Goal: Information Seeking & Learning: Learn about a topic

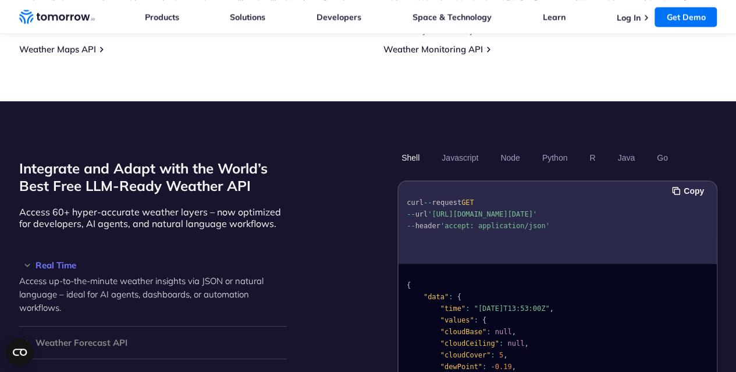
scroll to position [902, 0]
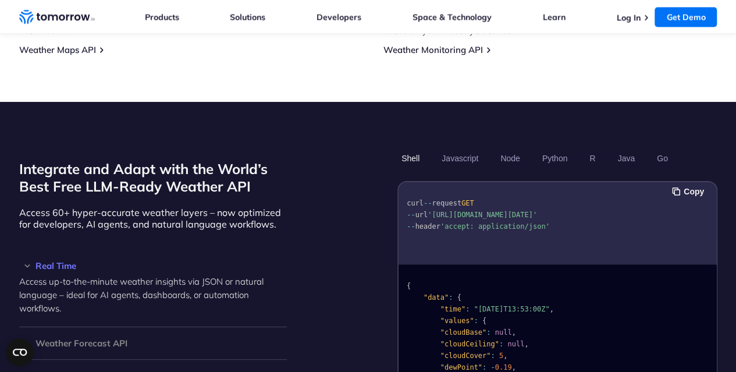
click at [226, 170] on h2 "Integrate and Adapt with the World’s Best Free LLM-Ready Weather API" at bounding box center [153, 177] width 268 height 35
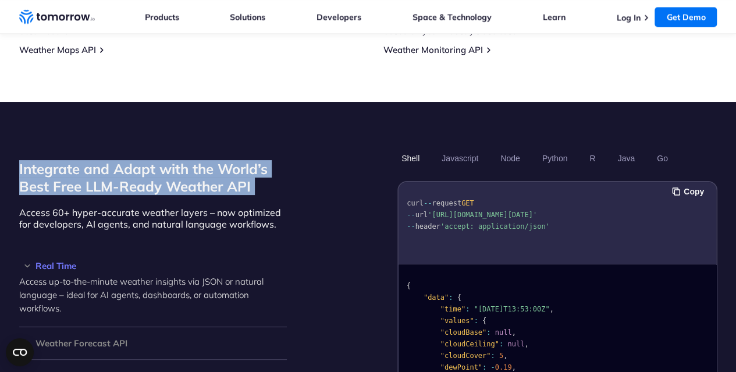
click at [226, 170] on h2 "Integrate and Adapt with the World’s Best Free LLM-Ready Weather API" at bounding box center [153, 177] width 268 height 35
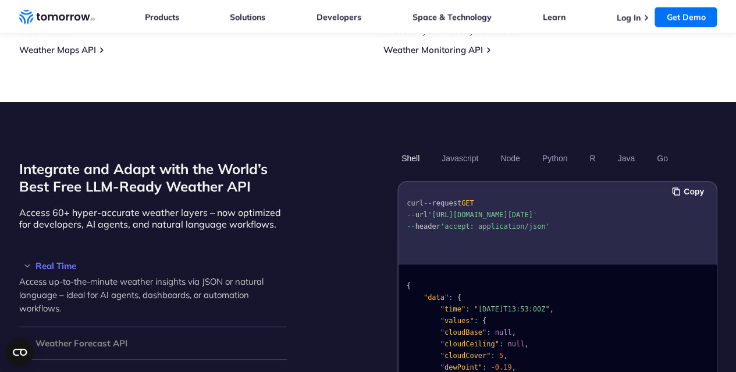
click at [320, 192] on div "Integrate and Adapt with the World’s Best Free LLM-Ready Weather API Access 60+…" at bounding box center [368, 294] width 698 height 293
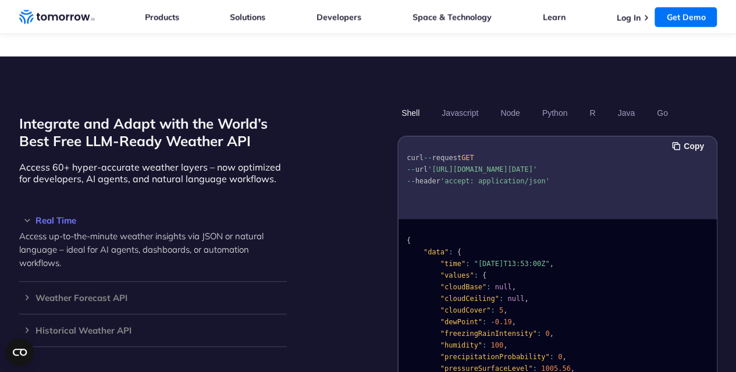
scroll to position [950, 0]
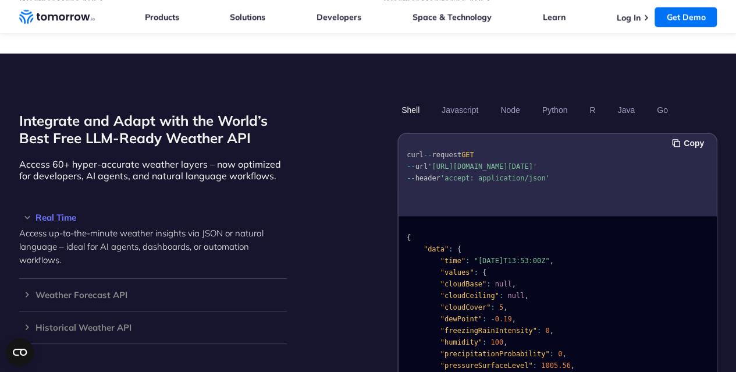
click at [249, 158] on p "Access 60+ hyper-accurate weather layers – now optimized for developers, AI age…" at bounding box center [153, 169] width 268 height 23
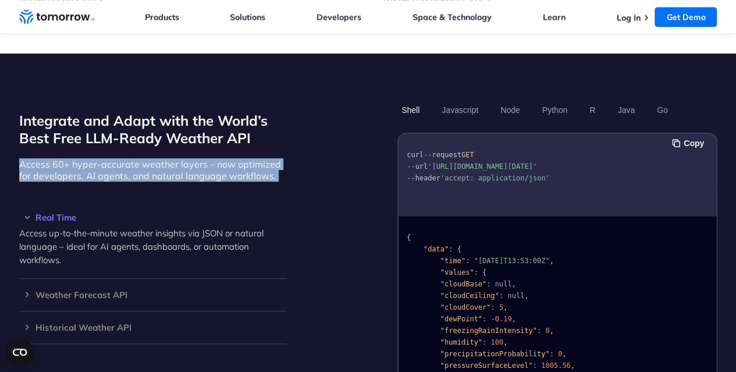
click at [249, 158] on p "Access 60+ hyper-accurate weather layers – now optimized for developers, AI age…" at bounding box center [153, 169] width 268 height 23
click at [323, 156] on div "Integrate and Adapt with the World’s Best Free LLM-Ready Weather API Access 60+…" at bounding box center [368, 246] width 698 height 293
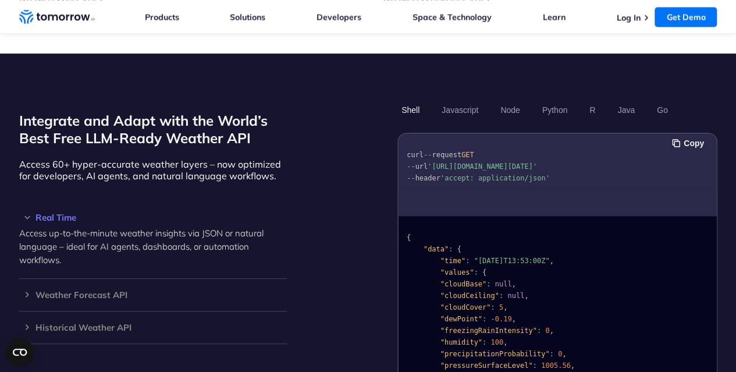
click at [323, 156] on div "Integrate and Adapt with the World’s Best Free LLM-Ready Weather API Access 60+…" at bounding box center [368, 246] width 698 height 293
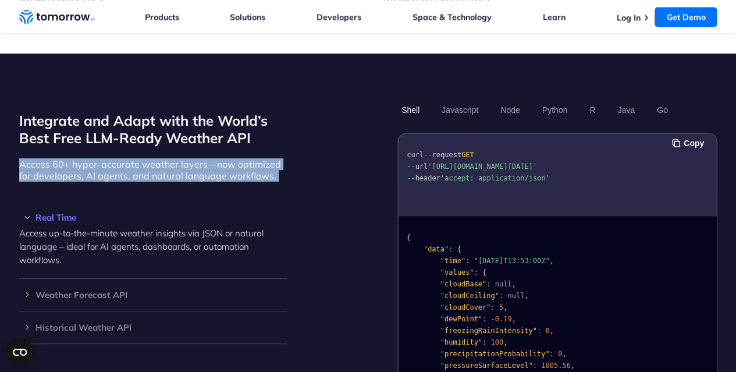
click at [323, 156] on div "Integrate and Adapt with the World’s Best Free LLM-Ready Weather API Access 60+…" at bounding box center [368, 246] width 698 height 293
click at [244, 142] on div "Integrate and Adapt with the World’s Best Free LLM-Ready Weather API Access 60+…" at bounding box center [153, 246] width 268 height 293
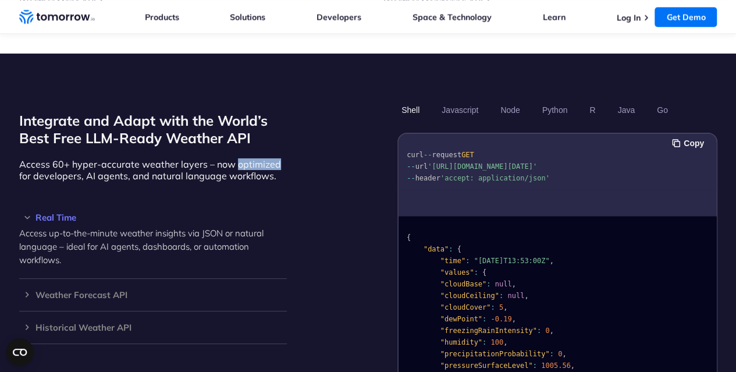
click at [244, 142] on div "Integrate and Adapt with the World’s Best Free LLM-Ready Weather API Access 60+…" at bounding box center [153, 246] width 268 height 293
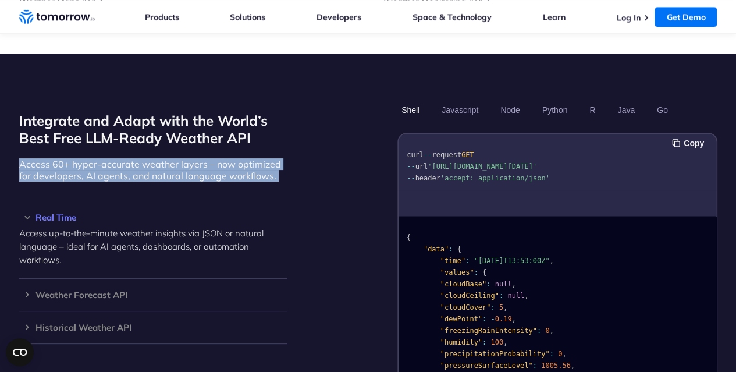
click at [244, 142] on div "Integrate and Adapt with the World’s Best Free LLM-Ready Weather API Access 60+…" at bounding box center [153, 246] width 268 height 293
click at [229, 159] on p "Access 60+ hyper-accurate weather layers – now optimized for developers, AI age…" at bounding box center [153, 169] width 268 height 23
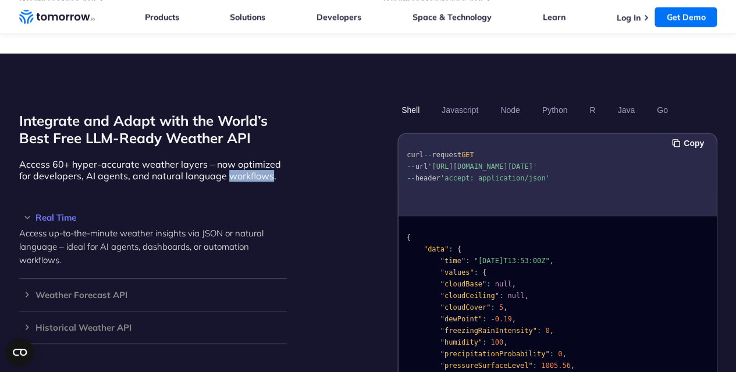
click at [229, 159] on p "Access 60+ hyper-accurate weather layers – now optimized for developers, AI age…" at bounding box center [153, 169] width 268 height 23
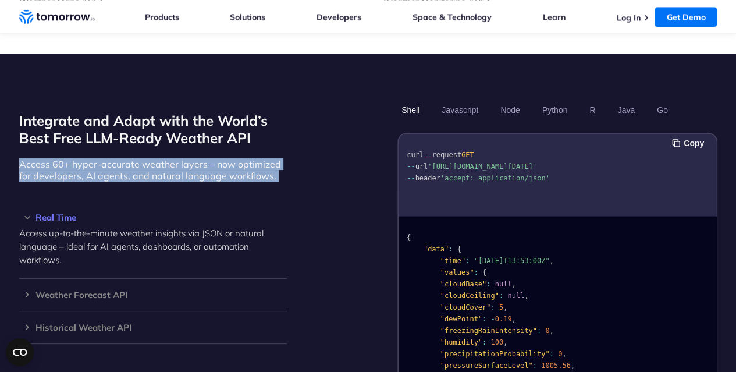
drag, startPoint x: 229, startPoint y: 159, endPoint x: 202, endPoint y: 159, distance: 27.3
click at [202, 159] on p "Access 60+ hyper-accurate weather layers – now optimized for developers, AI age…" at bounding box center [153, 169] width 268 height 23
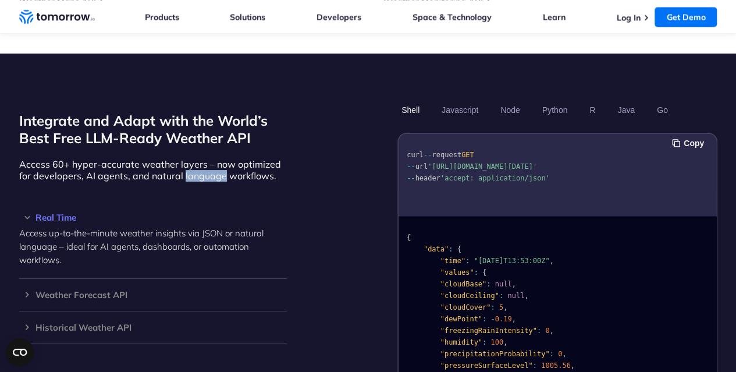
click at [202, 159] on p "Access 60+ hyper-accurate weather layers – now optimized for developers, AI age…" at bounding box center [153, 169] width 268 height 23
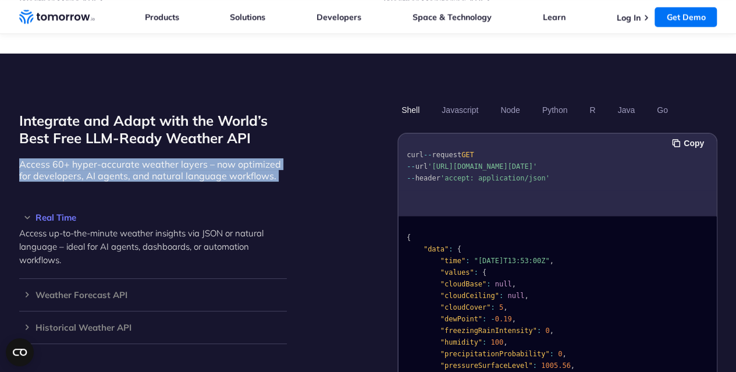
click at [202, 159] on p "Access 60+ hyper-accurate weather layers – now optimized for developers, AI age…" at bounding box center [153, 169] width 268 height 23
click at [176, 158] on p "Access 60+ hyper-accurate weather layers – now optimized for developers, AI age…" at bounding box center [153, 169] width 268 height 23
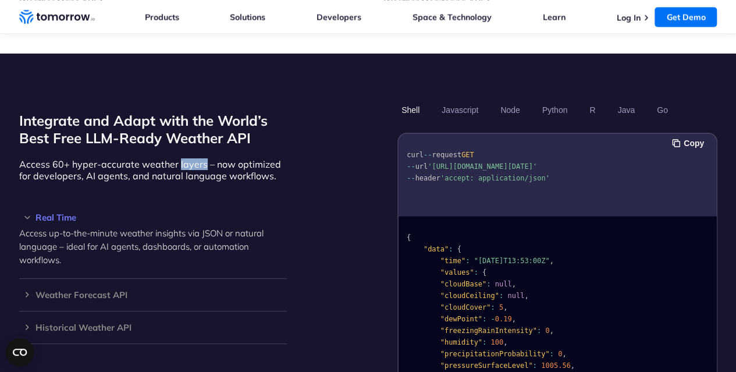
click at [176, 158] on p "Access 60+ hyper-accurate weather layers – now optimized for developers, AI age…" at bounding box center [153, 169] width 268 height 23
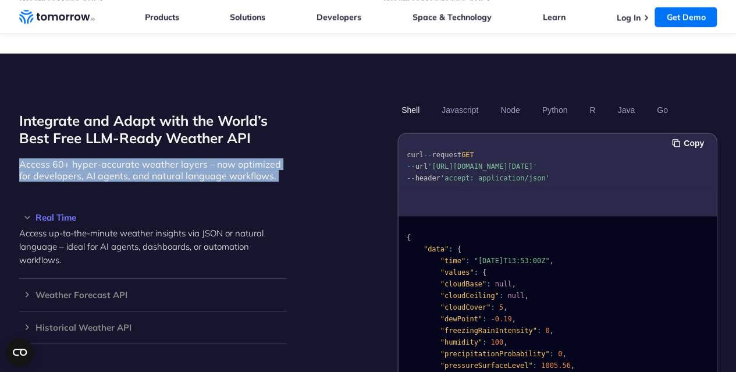
drag, startPoint x: 176, startPoint y: 147, endPoint x: 163, endPoint y: 147, distance: 13.4
click at [163, 158] on p "Access 60+ hyper-accurate weather layers – now optimized for developers, AI age…" at bounding box center [153, 169] width 268 height 23
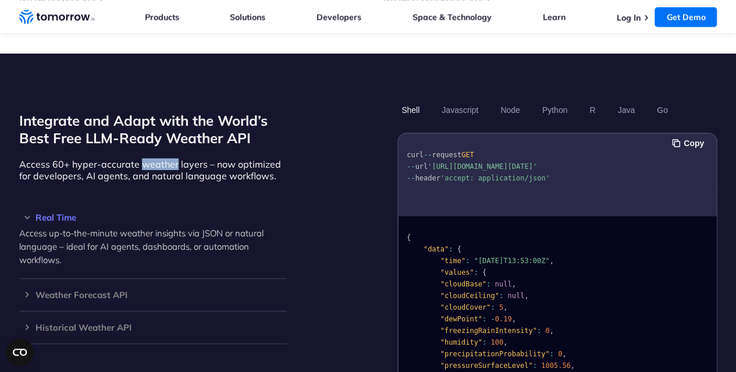
click at [163, 158] on p "Access 60+ hyper-accurate weather layers – now optimized for developers, AI age…" at bounding box center [153, 169] width 268 height 23
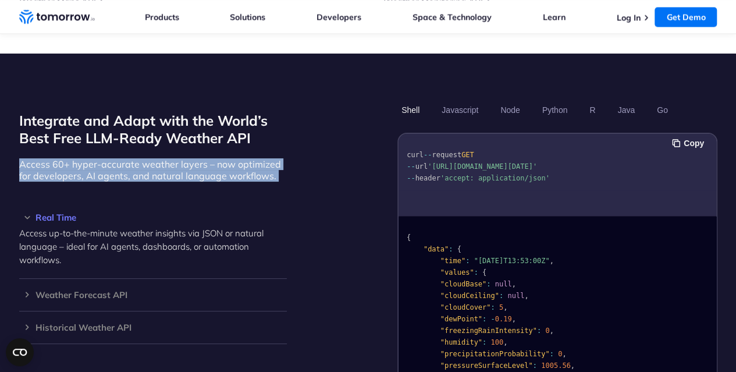
click at [163, 158] on p "Access 60+ hyper-accurate weather layers – now optimized for developers, AI age…" at bounding box center [153, 169] width 268 height 23
click at [212, 158] on p "Access 60+ hyper-accurate weather layers – now optimized for developers, AI age…" at bounding box center [153, 169] width 268 height 23
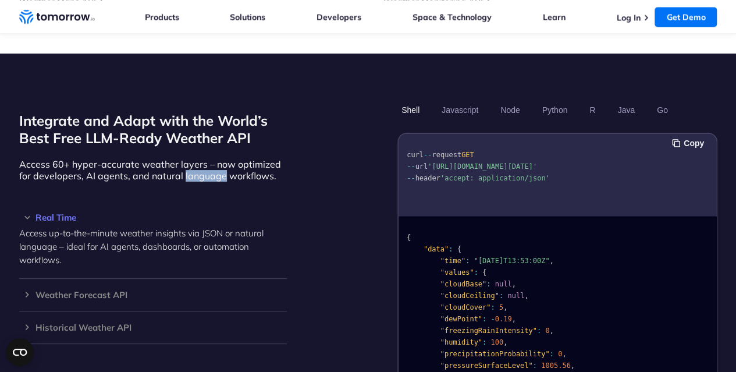
click at [212, 158] on p "Access 60+ hyper-accurate weather layers – now optimized for developers, AI age…" at bounding box center [153, 169] width 268 height 23
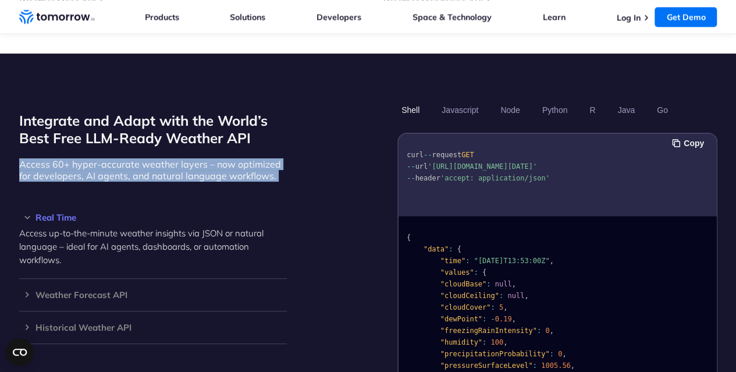
click at [212, 158] on p "Access 60+ hyper-accurate weather layers – now optimized for developers, AI age…" at bounding box center [153, 169] width 268 height 23
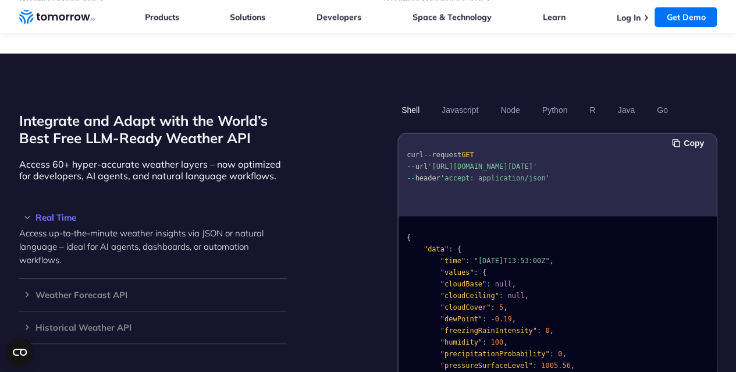
click at [319, 178] on div "Integrate and Adapt with the World’s Best Free LLM-Ready Weather API Access 60+…" at bounding box center [368, 246] width 698 height 293
click at [315, 152] on div "Integrate and Adapt with the World’s Best Free LLM-Ready Weather API Access 60+…" at bounding box center [368, 246] width 698 height 293
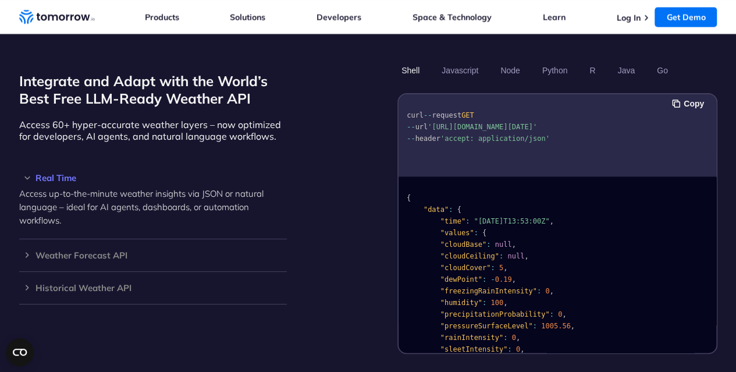
scroll to position [991, 0]
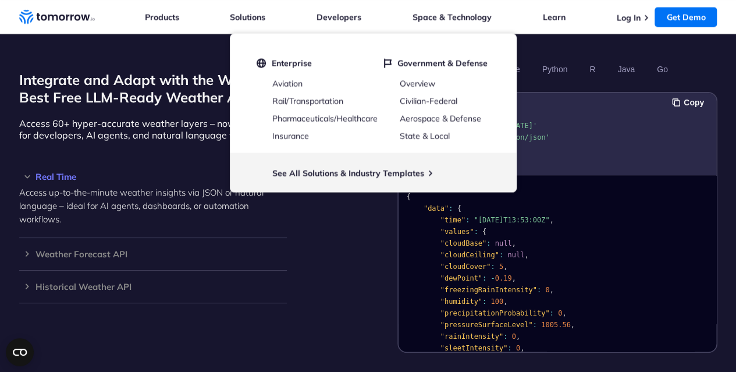
click at [351, 336] on div "Integrate and Adapt with the World’s Best Free LLM-Ready Weather API Access 60+…" at bounding box center [368, 205] width 698 height 293
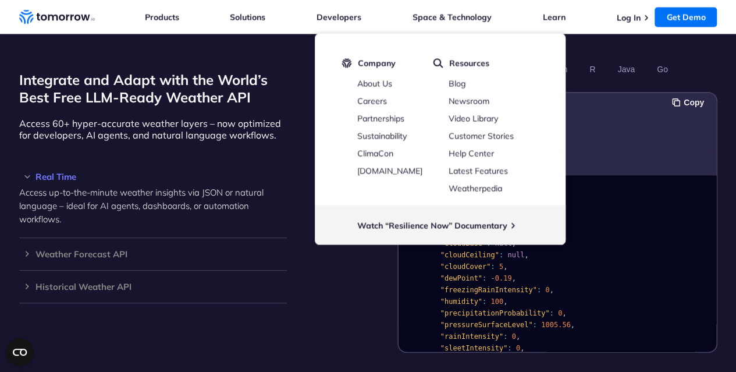
click at [341, 300] on div "Integrate and Adapt with the World’s Best Free LLM-Ready Weather API Access 60+…" at bounding box center [368, 205] width 698 height 293
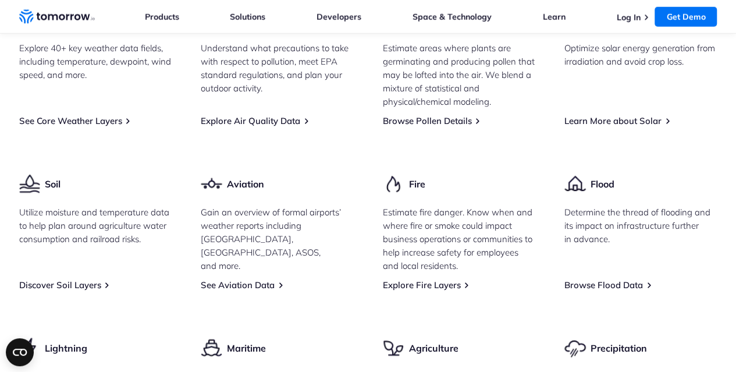
scroll to position [1596, 0]
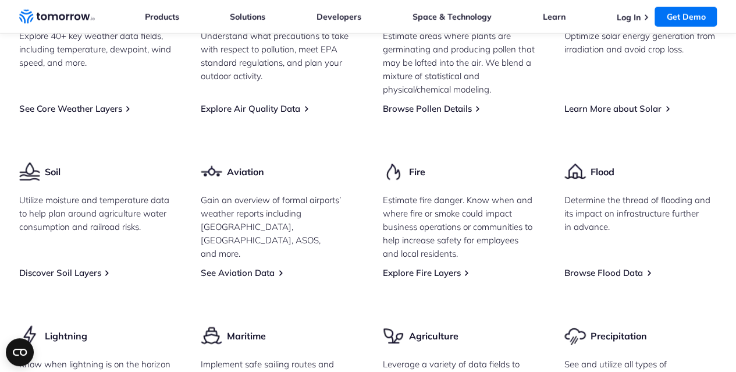
click at [487, 193] on p "Estimate fire danger. Know when and where fire or smoke could impact business o…" at bounding box center [459, 226] width 153 height 67
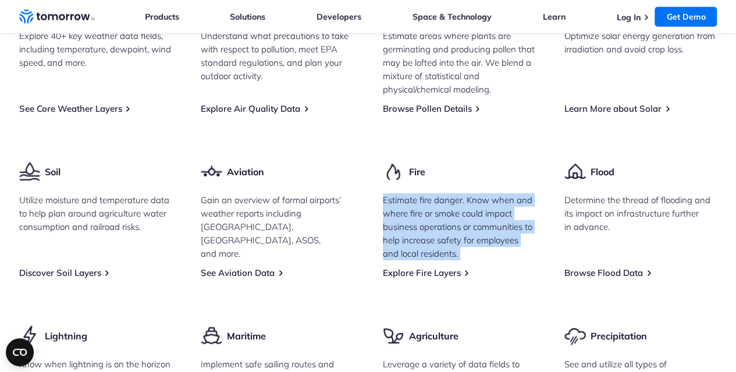
click at [487, 193] on p "Estimate fire danger. Know when and where fire or smoke could impact business o…" at bounding box center [459, 226] width 153 height 67
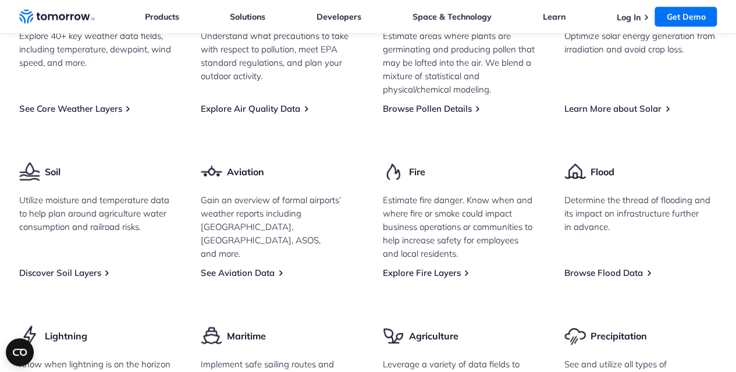
click at [610, 195] on p "Determine the thread of flooding and its impact on infrastructure further in ad…" at bounding box center [640, 213] width 153 height 40
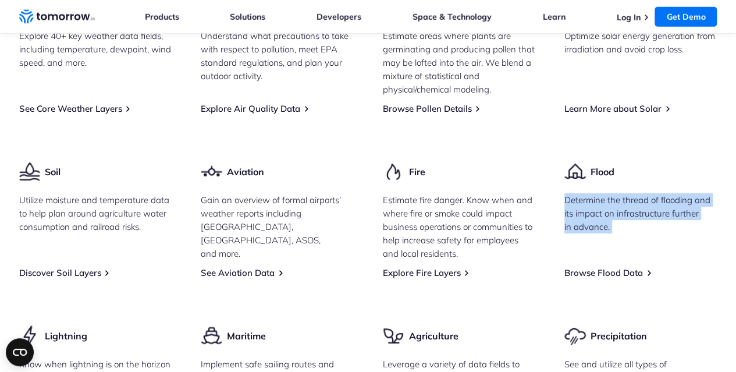
click at [610, 195] on p "Determine the thread of flooding and its impact on infrastructure further in ad…" at bounding box center [640, 213] width 153 height 40
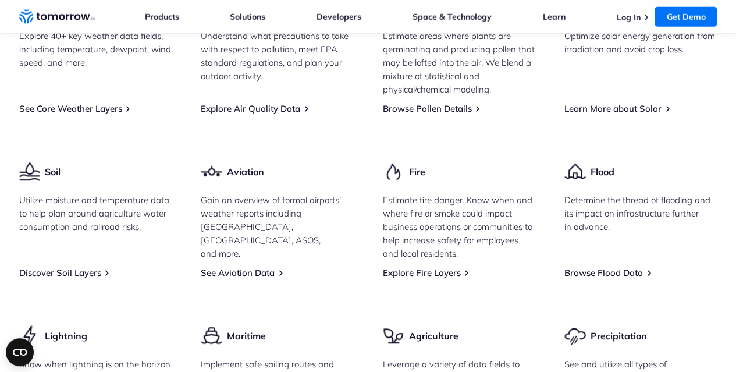
click at [501, 198] on p "Estimate fire danger. Know when and where fire or smoke could impact business o…" at bounding box center [459, 226] width 153 height 67
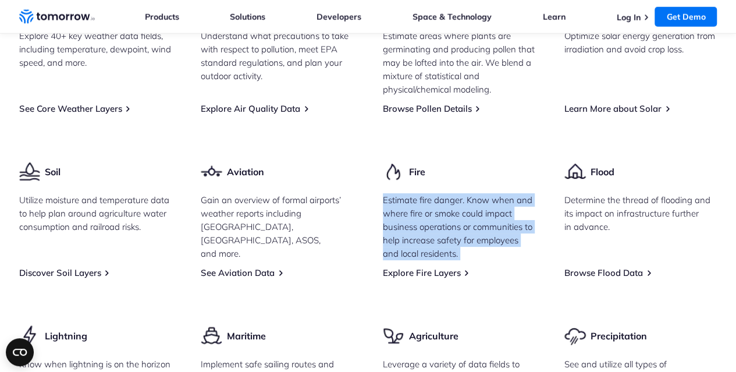
click at [501, 198] on p "Estimate fire danger. Know when and where fire or smoke could impact business o…" at bounding box center [459, 226] width 153 height 67
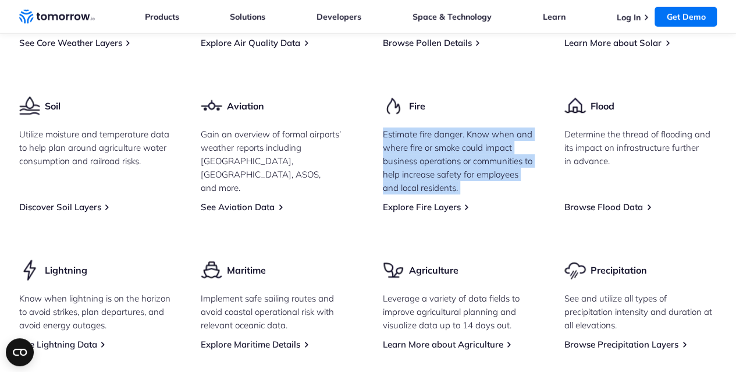
scroll to position [1663, 0]
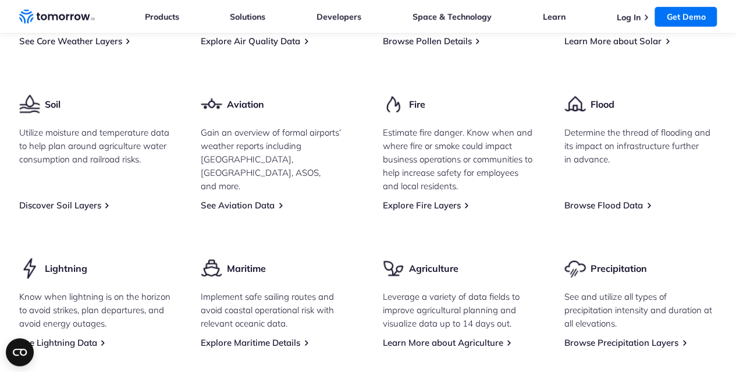
click at [437, 290] on p "Leverage a variety of data fields to improve agricultural planning and visualiz…" at bounding box center [459, 310] width 153 height 40
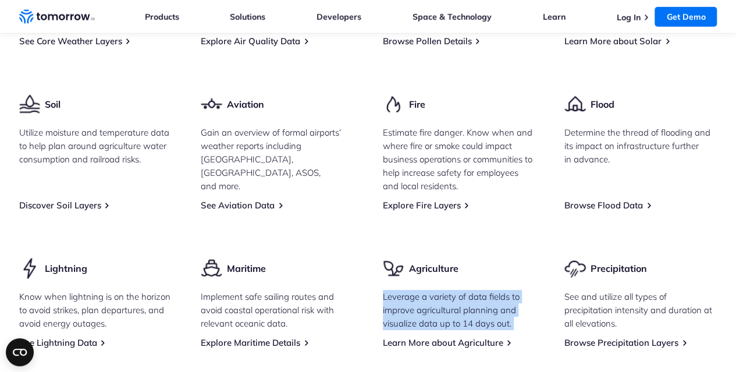
click at [437, 290] on p "Leverage a variety of data fields to improve agricultural planning and visualiz…" at bounding box center [459, 310] width 153 height 40
click at [429, 290] on p "Leverage a variety of data fields to improve agricultural planning and visualiz…" at bounding box center [459, 310] width 153 height 40
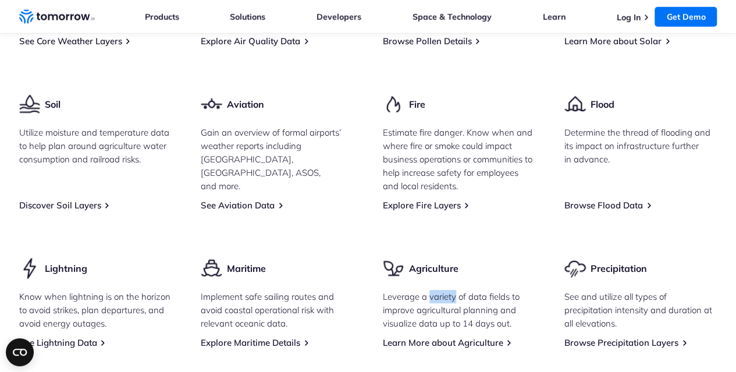
click at [429, 290] on p "Leverage a variety of data fields to improve agricultural planning and visualiz…" at bounding box center [459, 310] width 153 height 40
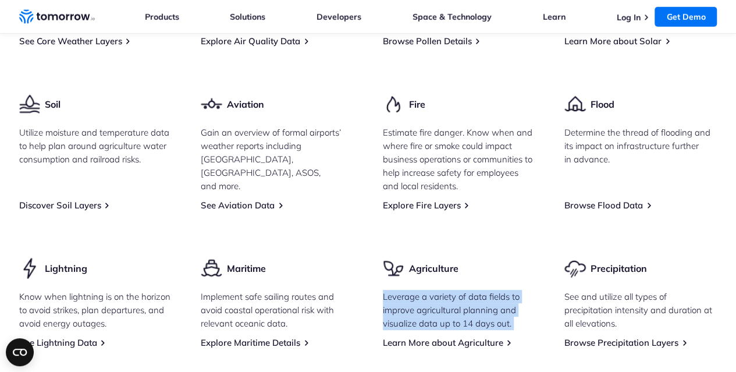
click at [429, 290] on p "Leverage a variety of data fields to improve agricultural planning and visualiz…" at bounding box center [459, 310] width 153 height 40
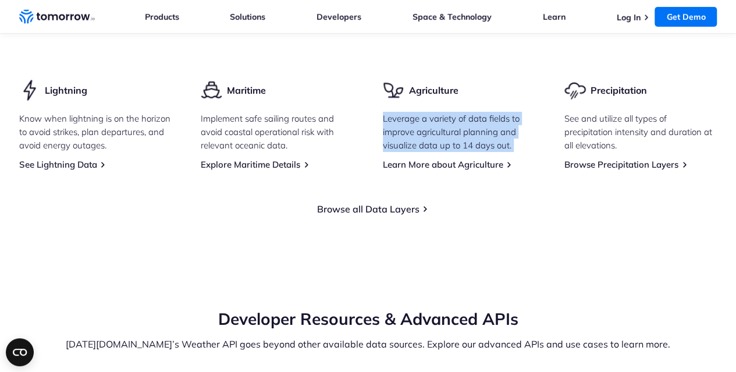
scroll to position [1842, 0]
